Goal: Task Accomplishment & Management: Complete application form

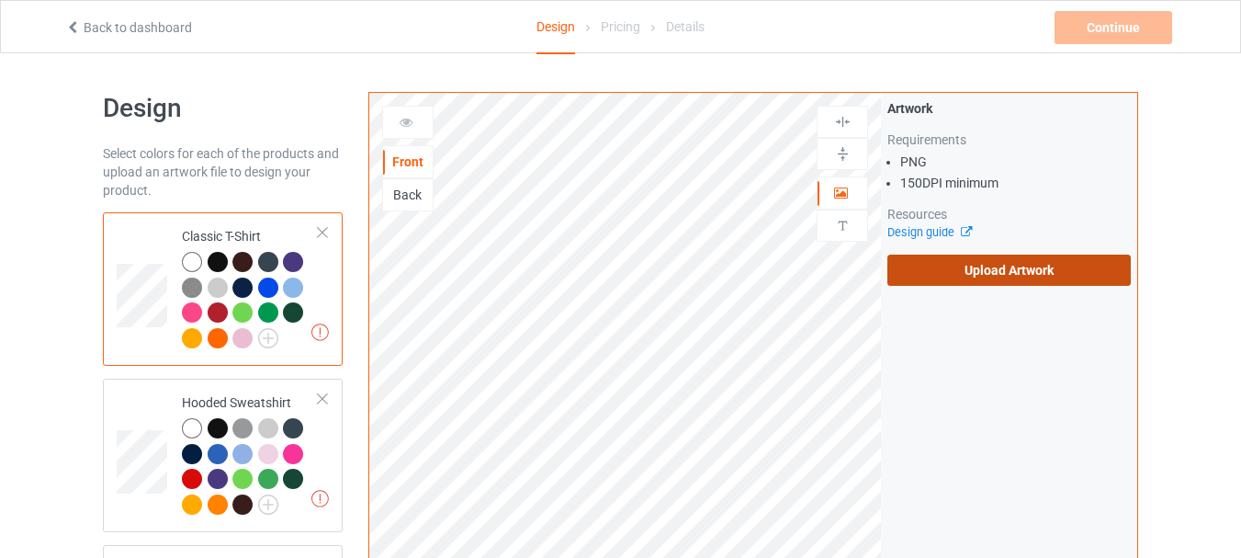
click at [1030, 268] on label "Upload Artwork" at bounding box center [1009, 270] width 243 height 31
click at [0, 0] on input "Upload Artwork" at bounding box center [0, 0] width 0 height 0
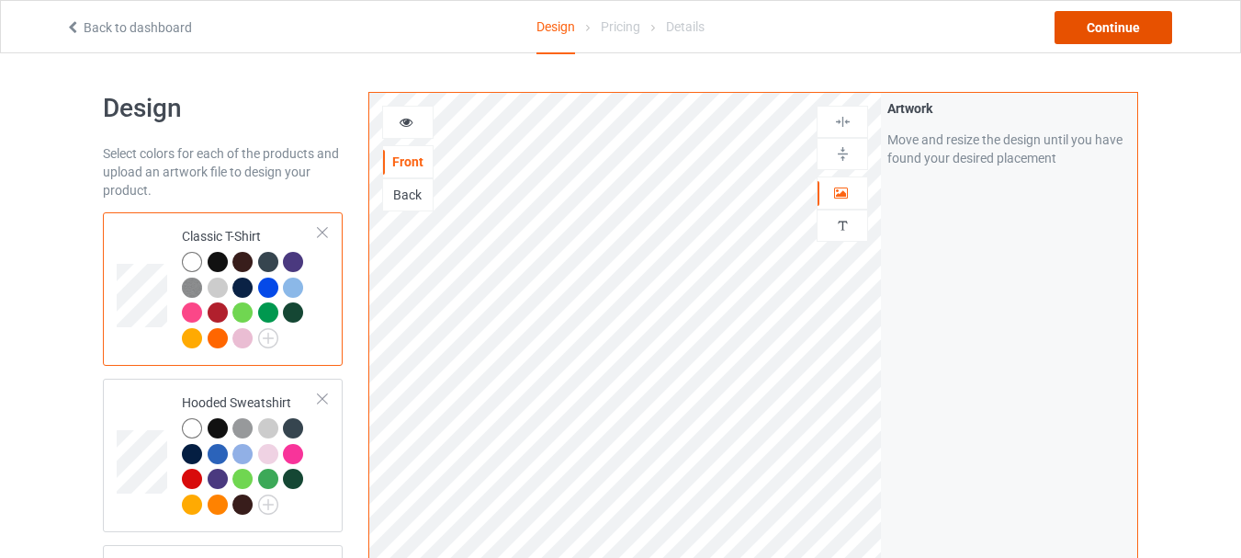
click at [1116, 33] on div "Continue" at bounding box center [1114, 27] width 118 height 33
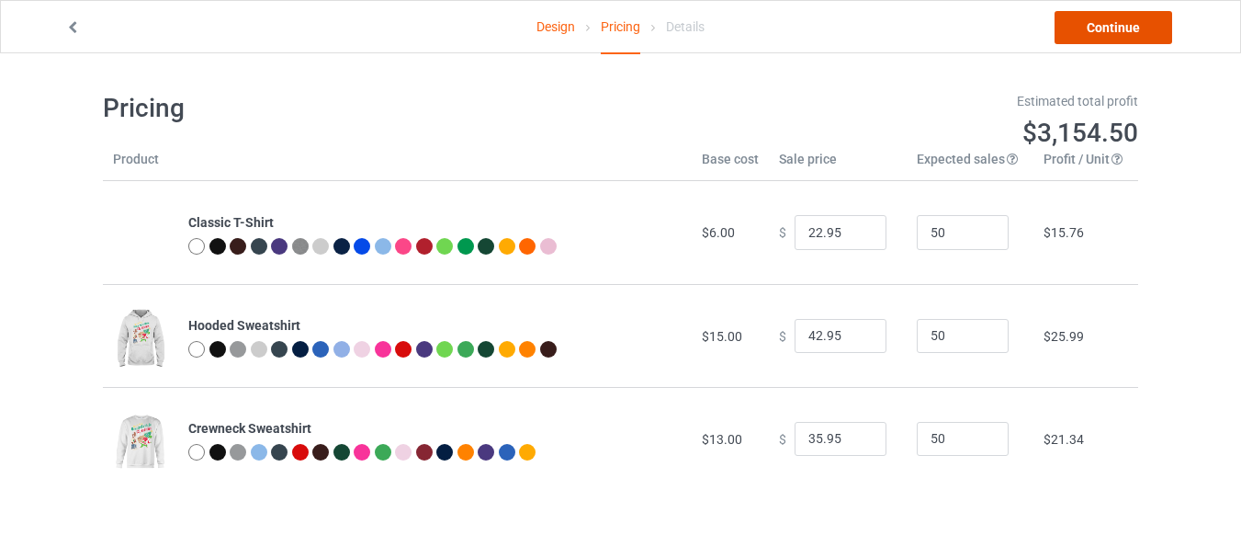
click at [1103, 29] on link "Continue" at bounding box center [1114, 27] width 118 height 33
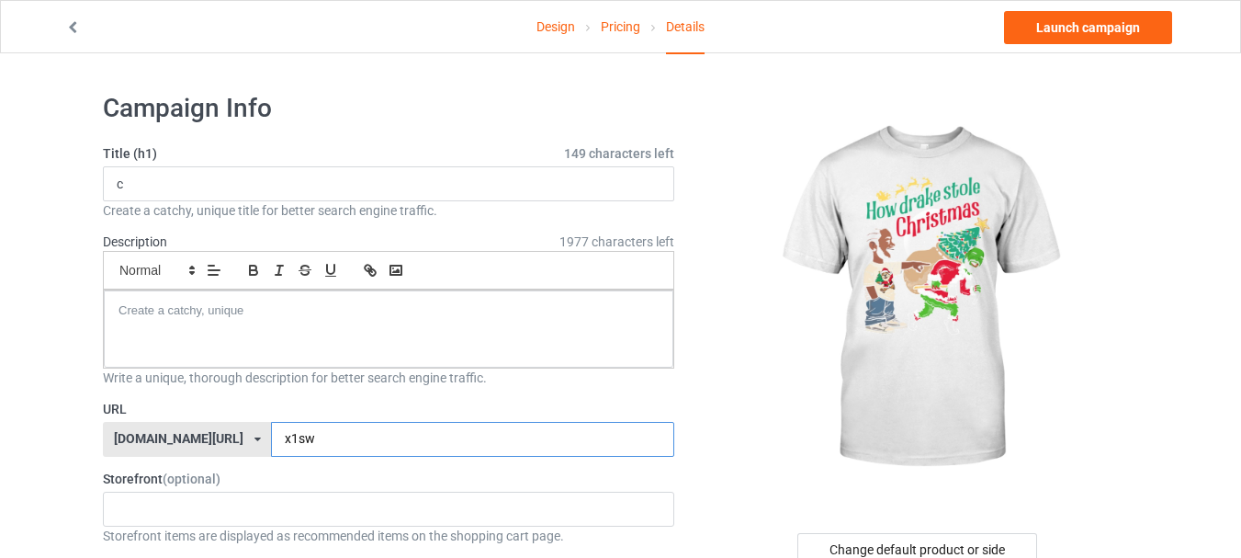
click at [294, 447] on input "x1sw" at bounding box center [472, 439] width 402 height 35
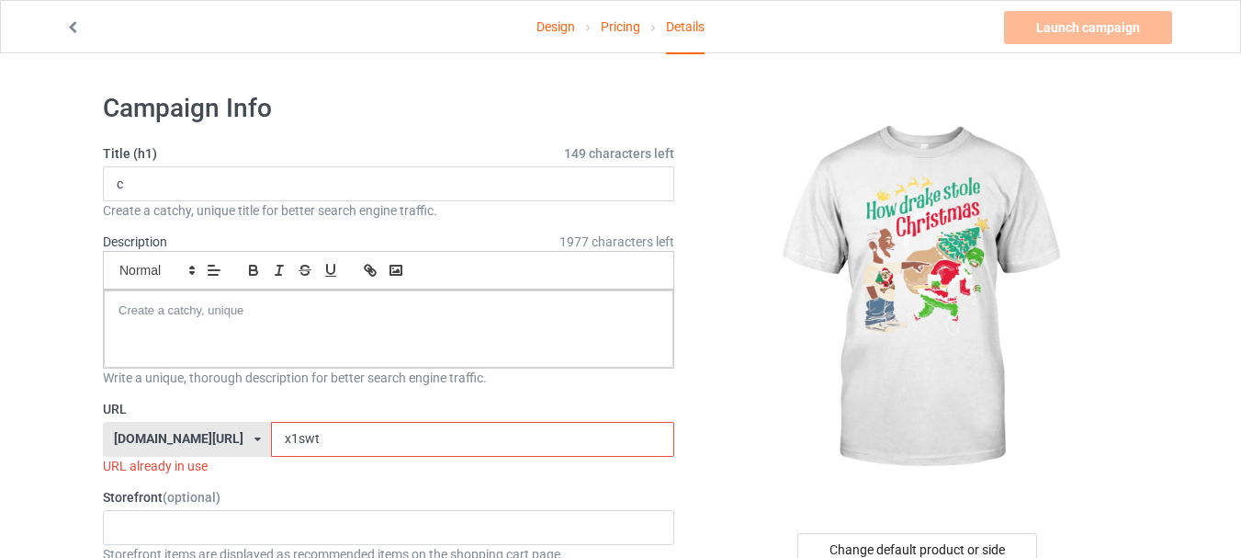
type input "x1swtt"
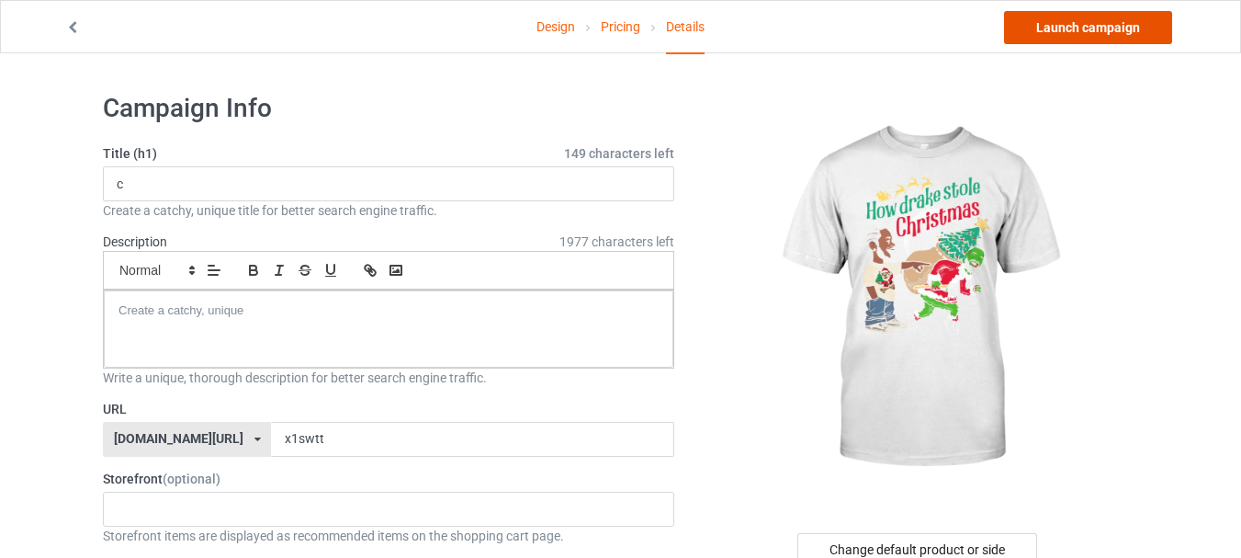
click at [1077, 27] on link "Launch campaign" at bounding box center [1088, 27] width 168 height 33
